Goal: Task Accomplishment & Management: Use online tool/utility

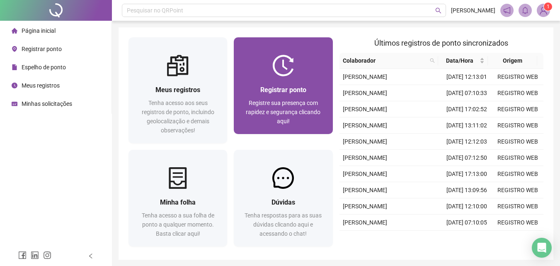
click at [288, 88] on span "Registrar ponto" at bounding box center [283, 90] width 46 height 8
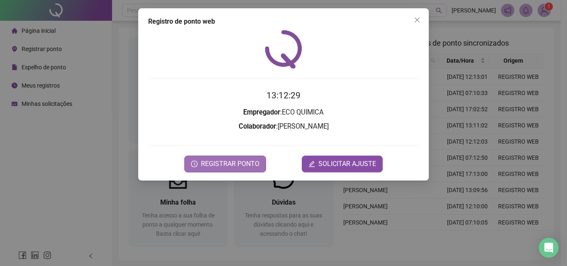
click at [227, 163] on span "REGISTRAR PONTO" at bounding box center [230, 164] width 58 height 10
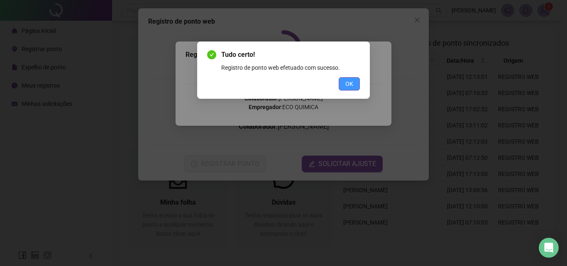
click at [347, 84] on span "OK" at bounding box center [349, 83] width 8 height 9
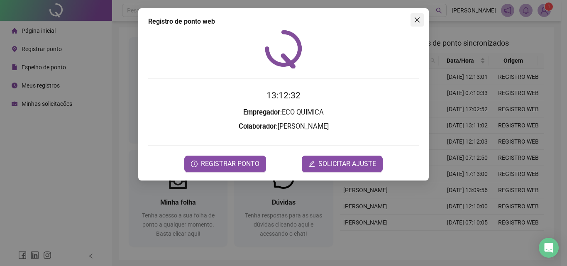
click at [419, 21] on icon "close" at bounding box center [417, 20] width 7 height 7
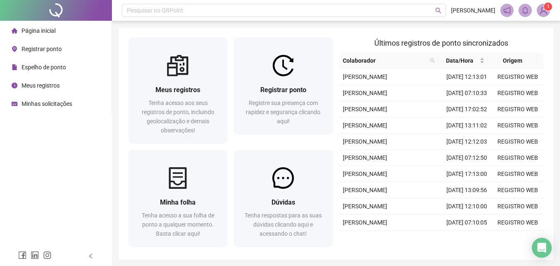
click at [546, 11] on img at bounding box center [544, 10] width 12 height 12
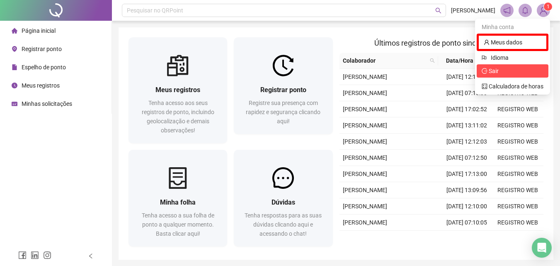
click at [523, 68] on span "Sair" at bounding box center [513, 70] width 62 height 9
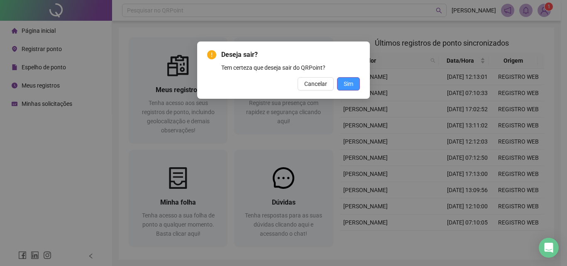
click at [349, 83] on span "Sim" at bounding box center [348, 83] width 10 height 9
